Goal: Complete application form

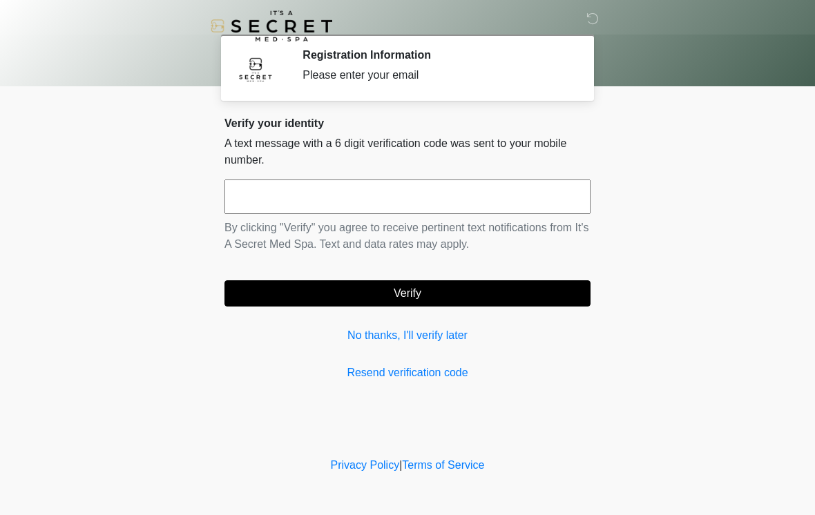
click at [315, 198] on input "text" at bounding box center [408, 197] width 366 height 35
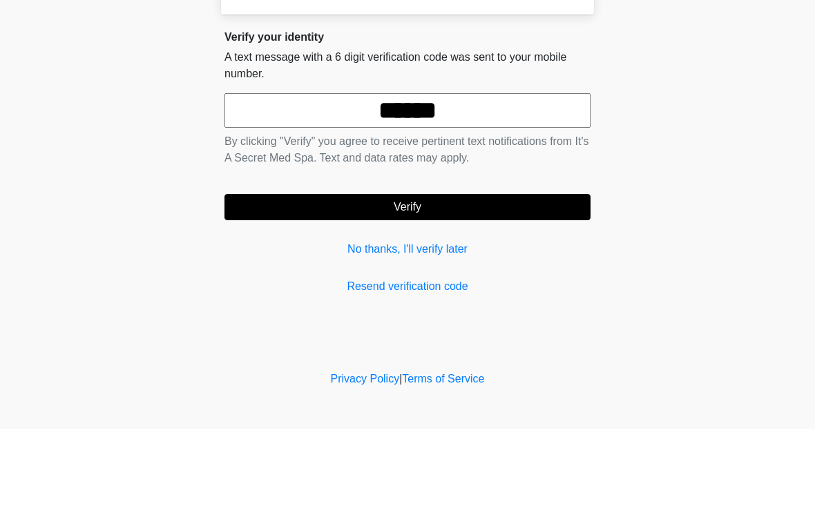
type input "******"
click at [471, 280] on button "Verify" at bounding box center [408, 293] width 366 height 26
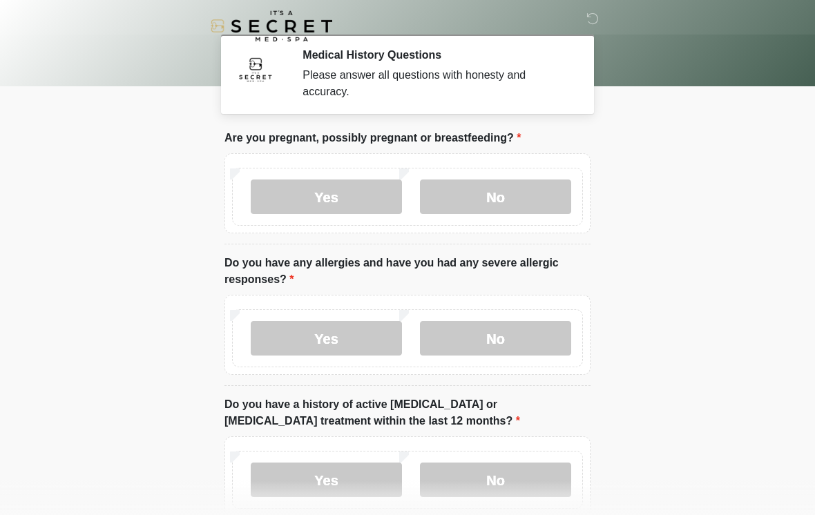
click at [523, 192] on label "No" at bounding box center [495, 197] width 151 height 35
click at [543, 335] on label "No" at bounding box center [495, 338] width 151 height 35
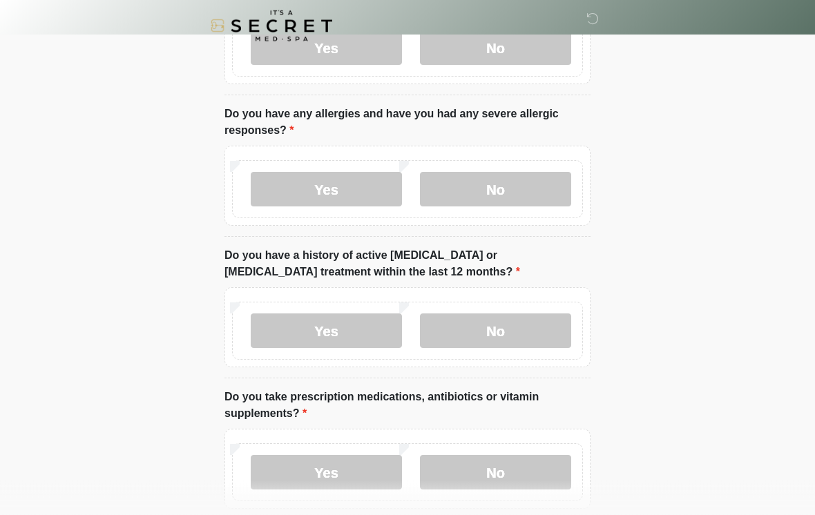
scroll to position [157, 0]
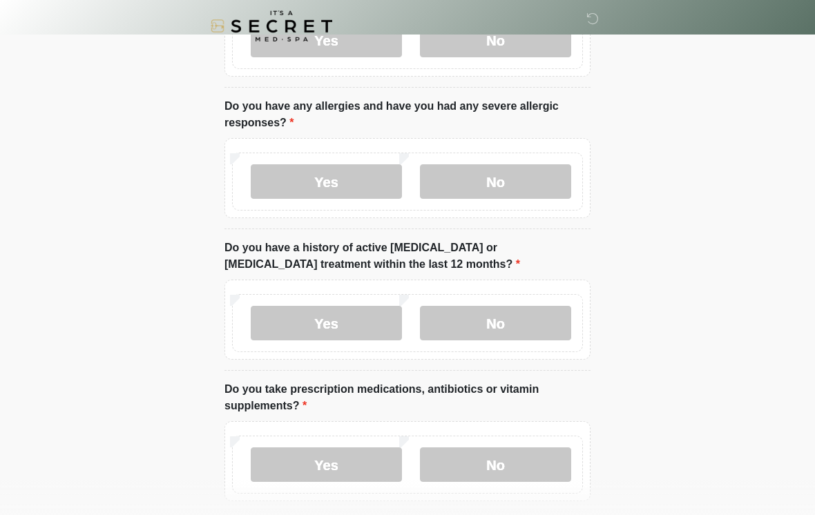
click at [539, 306] on label "No" at bounding box center [495, 323] width 151 height 35
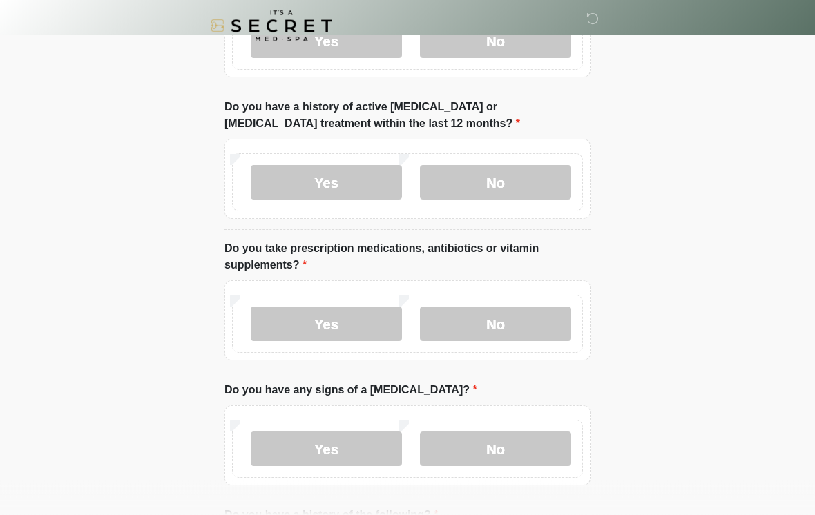
scroll to position [308, 0]
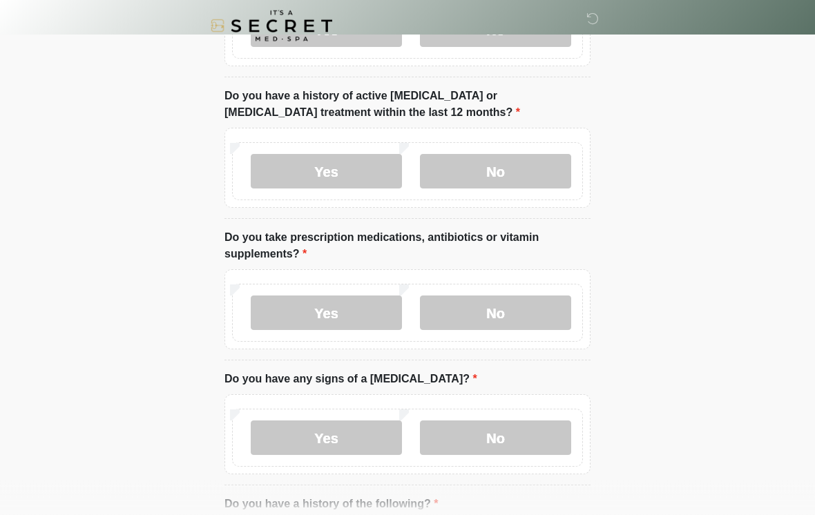
click at [359, 307] on label "Yes" at bounding box center [326, 313] width 151 height 35
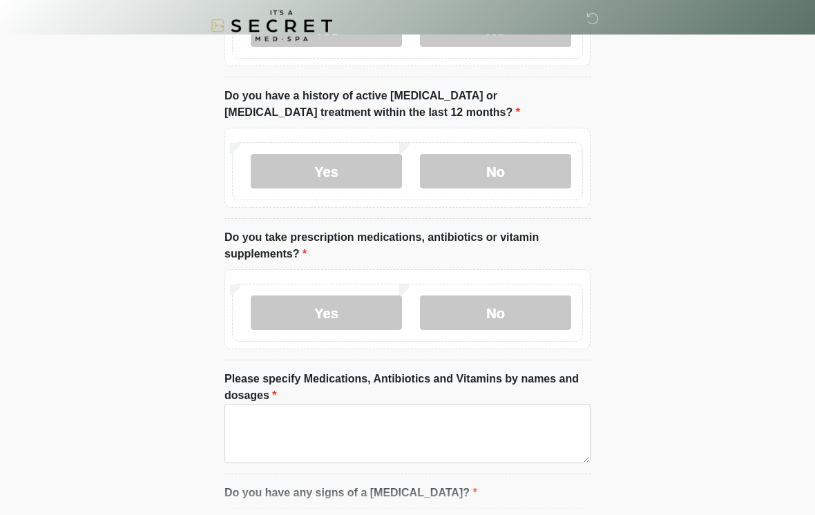
scroll to position [309, 0]
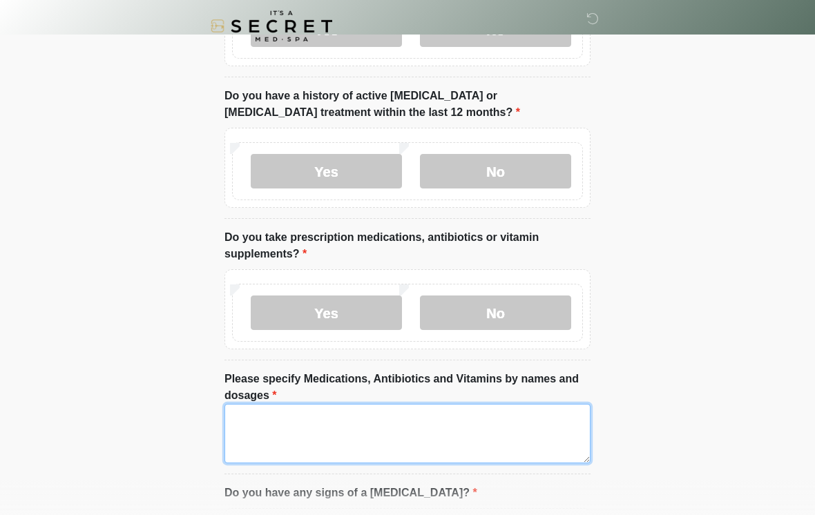
click at [402, 435] on textarea "Please specify Medications, Antibiotics and Vitamins by names and dosages" at bounding box center [408, 433] width 366 height 59
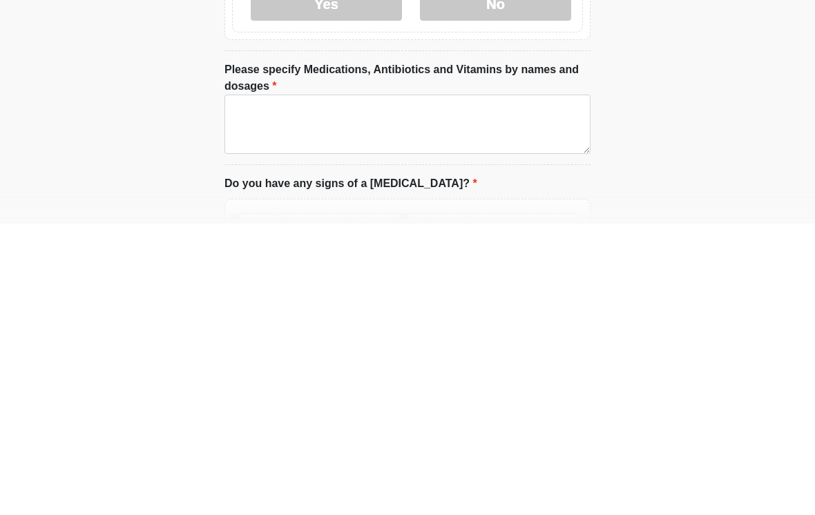
click at [517, 278] on label "No" at bounding box center [495, 295] width 151 height 35
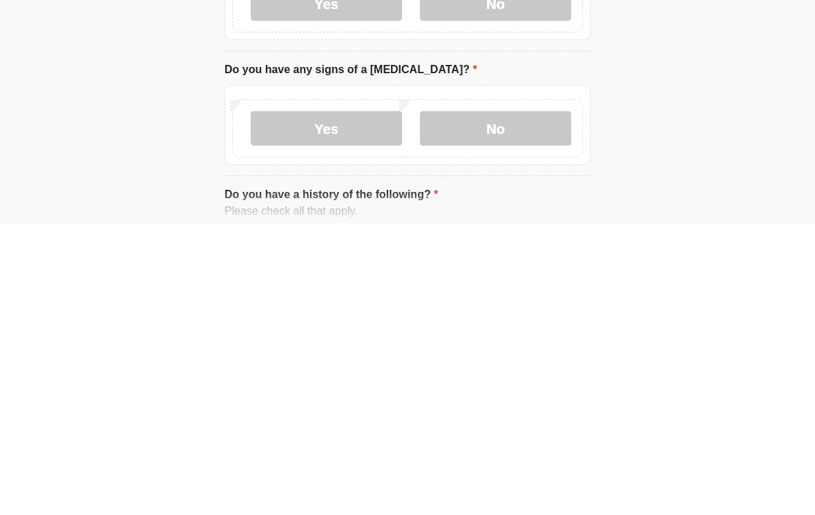
scroll to position [619, 0]
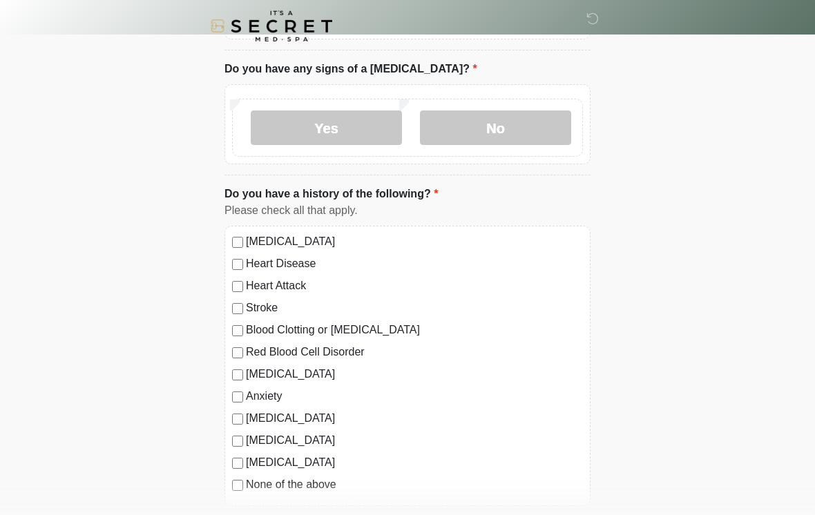
click at [525, 126] on label "No" at bounding box center [495, 128] width 151 height 35
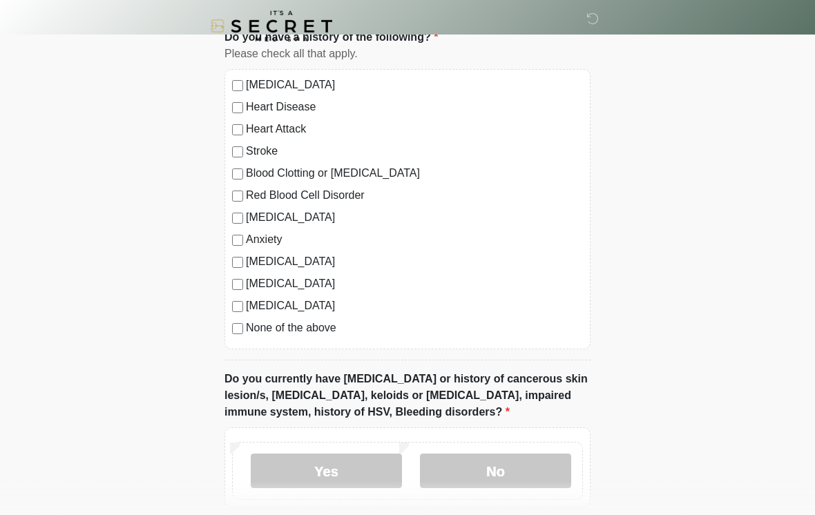
scroll to position [784, 0]
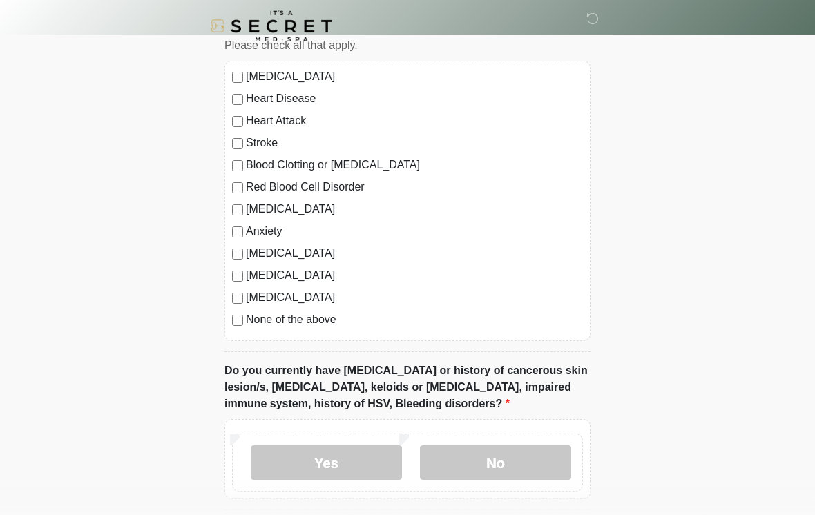
click at [532, 446] on label "No" at bounding box center [495, 463] width 151 height 35
click at [252, 317] on label "None of the above" at bounding box center [414, 320] width 337 height 17
click at [523, 463] on label "No" at bounding box center [495, 463] width 151 height 35
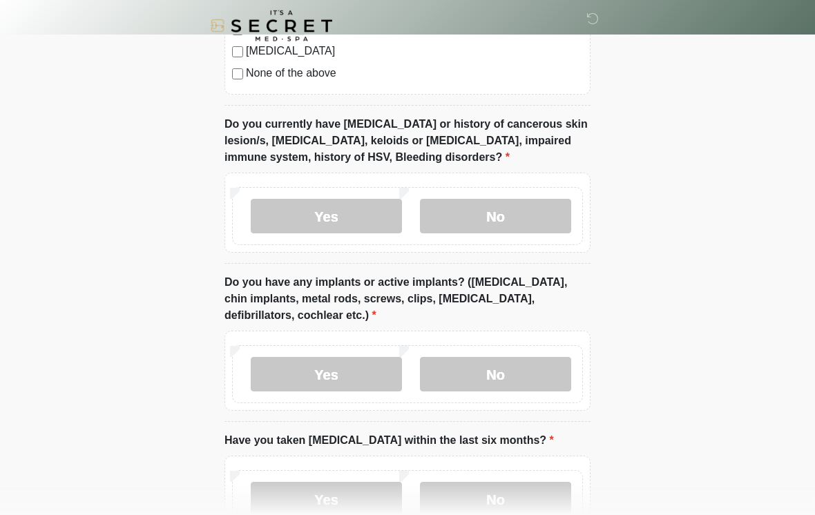
scroll to position [1033, 0]
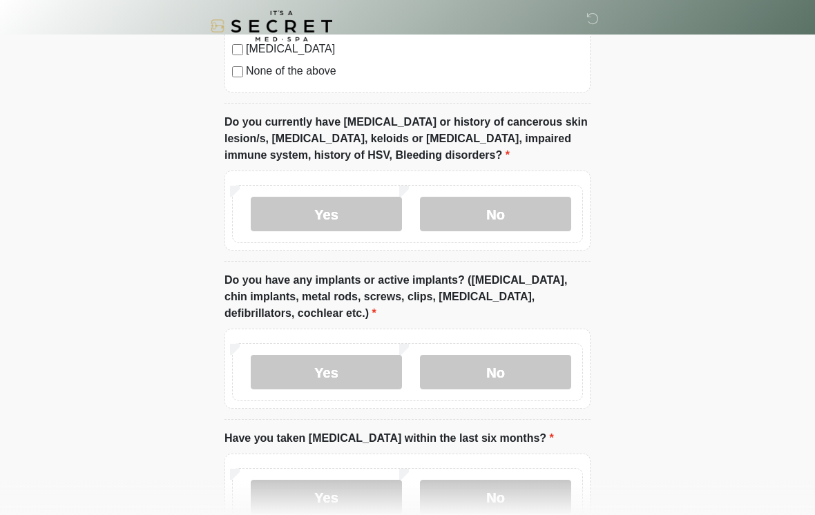
click at [323, 383] on label "Yes" at bounding box center [326, 372] width 151 height 35
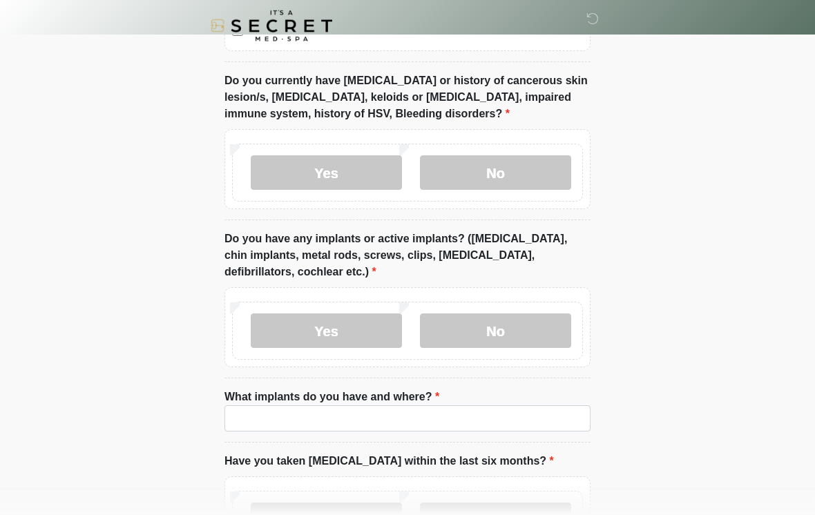
scroll to position [1076, 0]
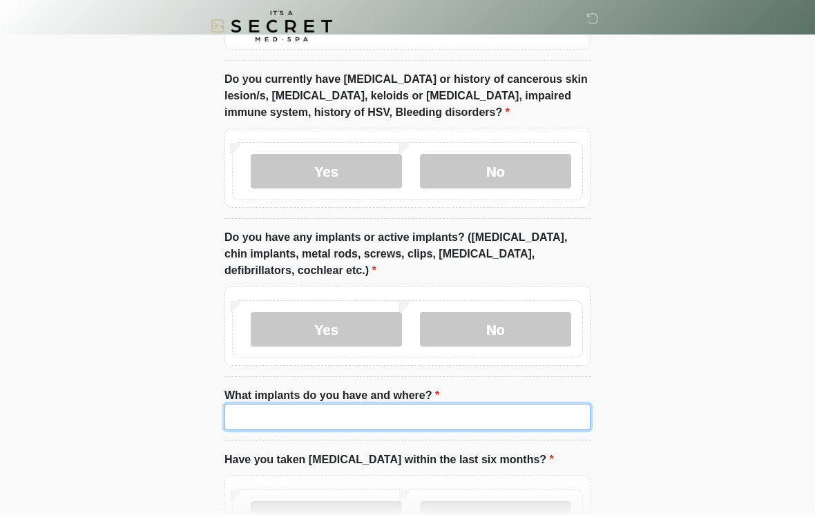
click at [481, 423] on input "What implants do you have and where?" at bounding box center [408, 417] width 366 height 26
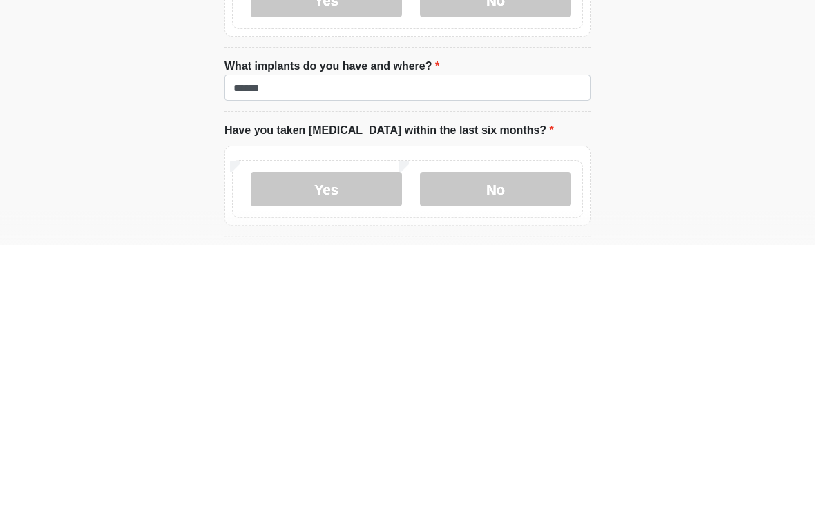
click at [526, 442] on label "No" at bounding box center [495, 459] width 151 height 35
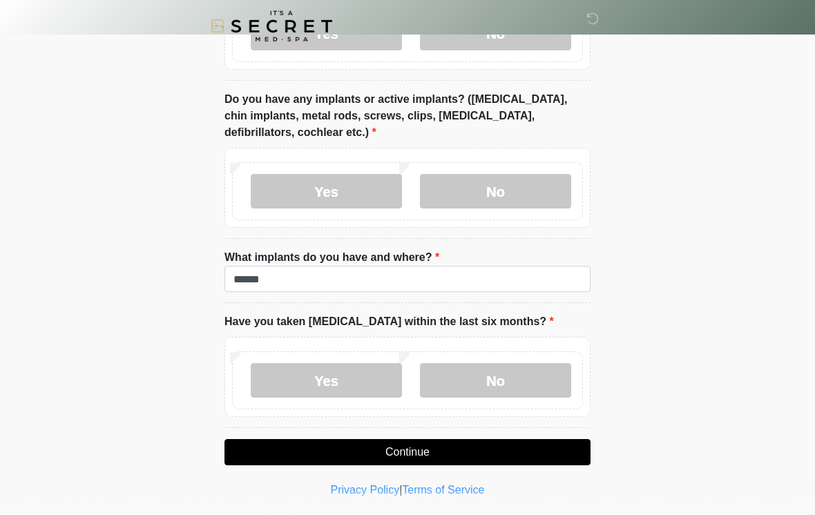
click at [521, 370] on label "No" at bounding box center [495, 380] width 151 height 35
click at [511, 368] on label "No" at bounding box center [495, 380] width 151 height 35
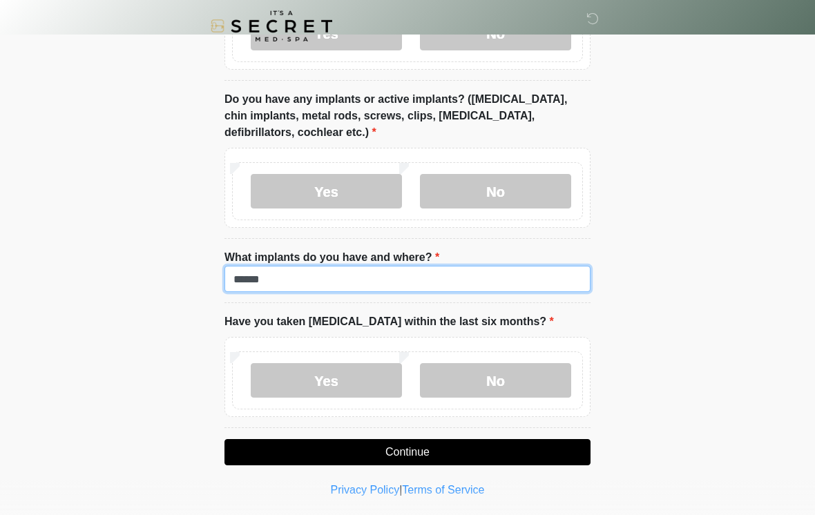
click at [360, 276] on input "******" at bounding box center [408, 279] width 366 height 26
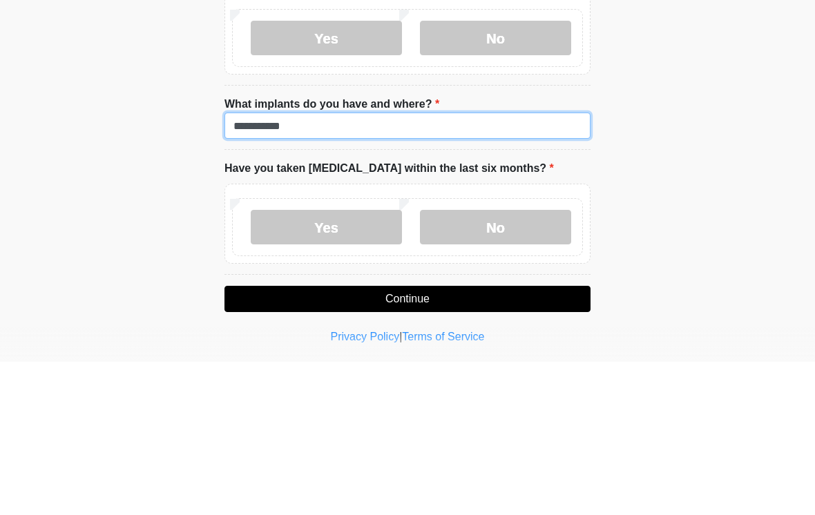
type input "**********"
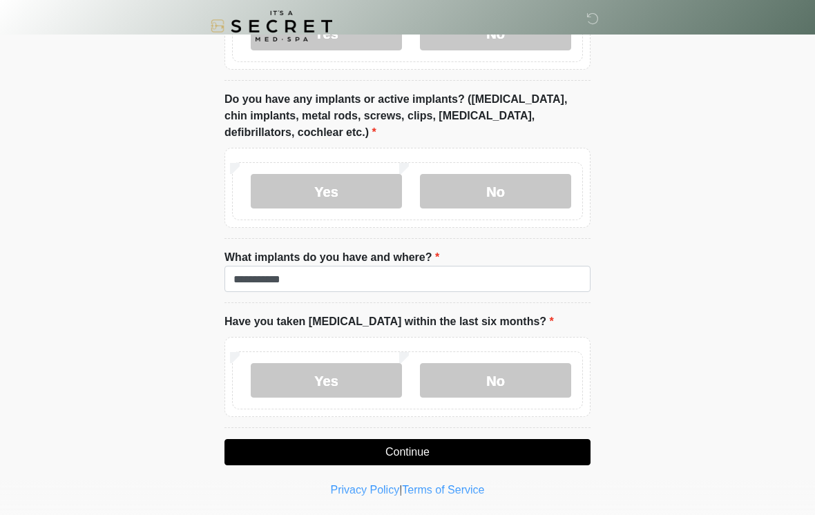
click at [435, 440] on button "Continue" at bounding box center [408, 452] width 366 height 26
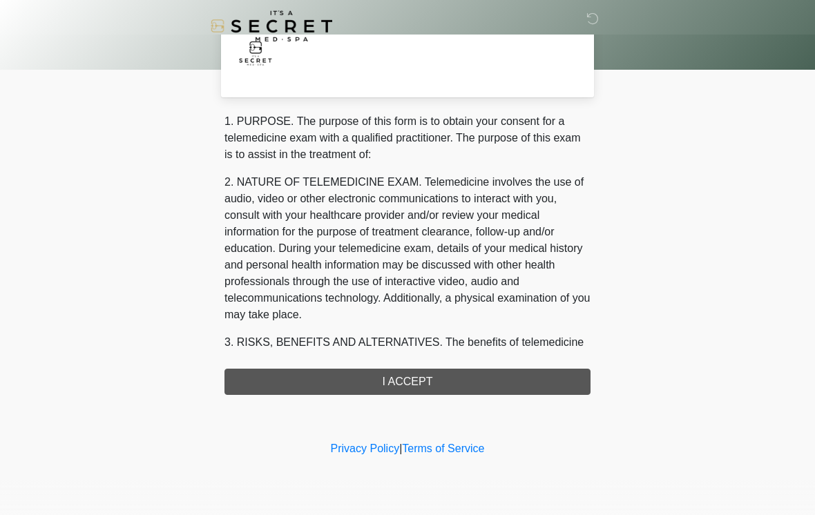
scroll to position [0, 0]
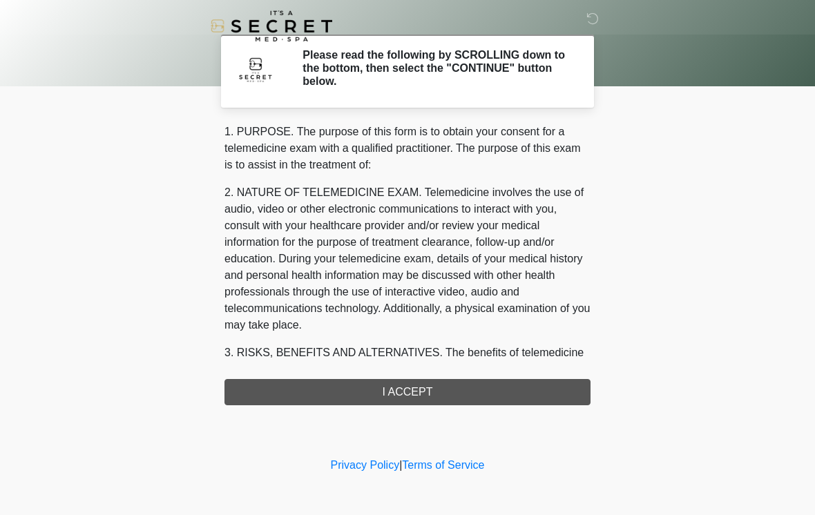
click at [459, 393] on div "1. PURPOSE. The purpose of this form is to obtain your consent for a telemedici…" at bounding box center [408, 265] width 366 height 282
click at [470, 383] on div "1. PURPOSE. The purpose of this form is to obtain your consent for a telemedici…" at bounding box center [408, 265] width 366 height 282
click at [448, 383] on div "1. PURPOSE. The purpose of this form is to obtain your consent for a telemedici…" at bounding box center [408, 265] width 366 height 282
click at [404, 398] on div "1. PURPOSE. The purpose of this form is to obtain your consent for a telemedici…" at bounding box center [408, 265] width 366 height 282
click at [415, 388] on div "1. PURPOSE. The purpose of this form is to obtain your consent for a telemedici…" at bounding box center [408, 265] width 366 height 282
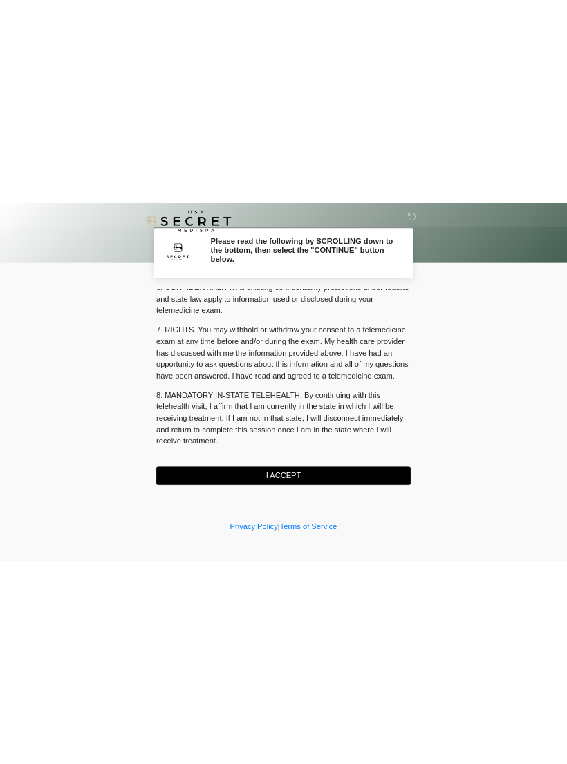
scroll to position [562, 0]
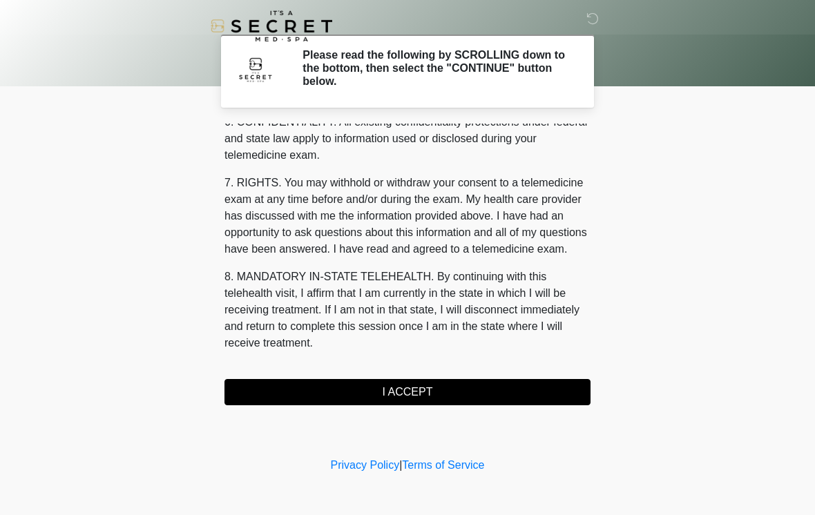
click at [423, 384] on button "I ACCEPT" at bounding box center [408, 392] width 366 height 26
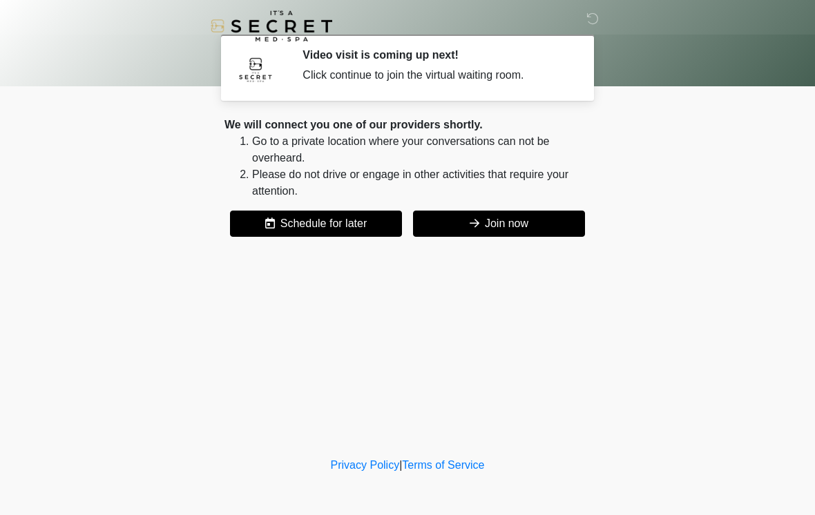
click at [507, 220] on button "Join now" at bounding box center [499, 224] width 172 height 26
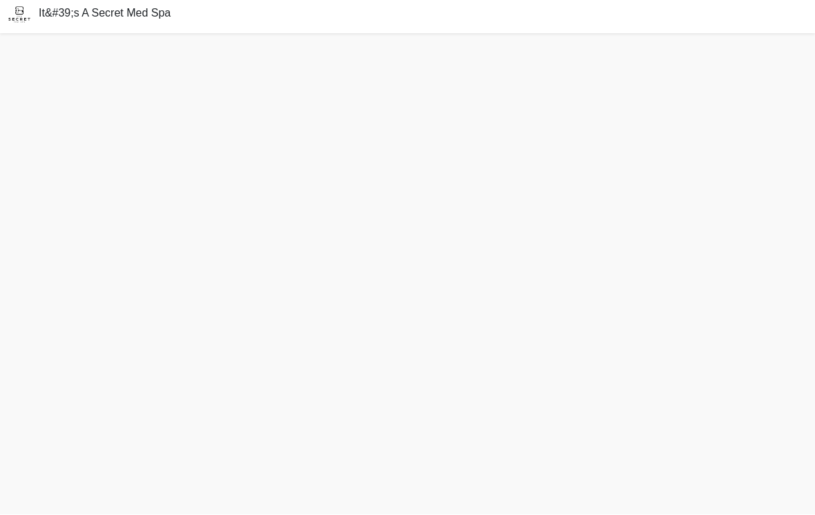
scroll to position [8, 0]
